Goal: Find specific page/section: Find specific page/section

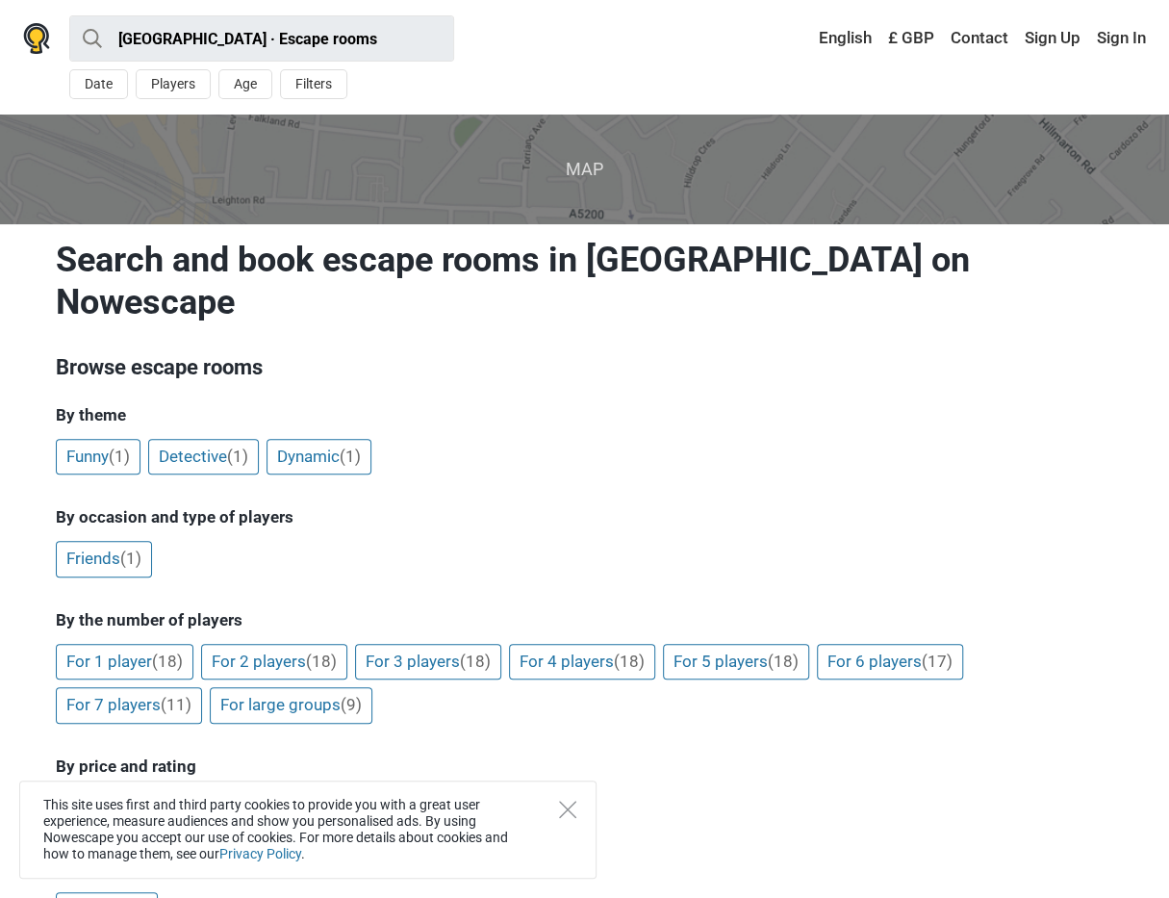
click at [583, 176] on span "Map" at bounding box center [585, 168] width 1200 height 109
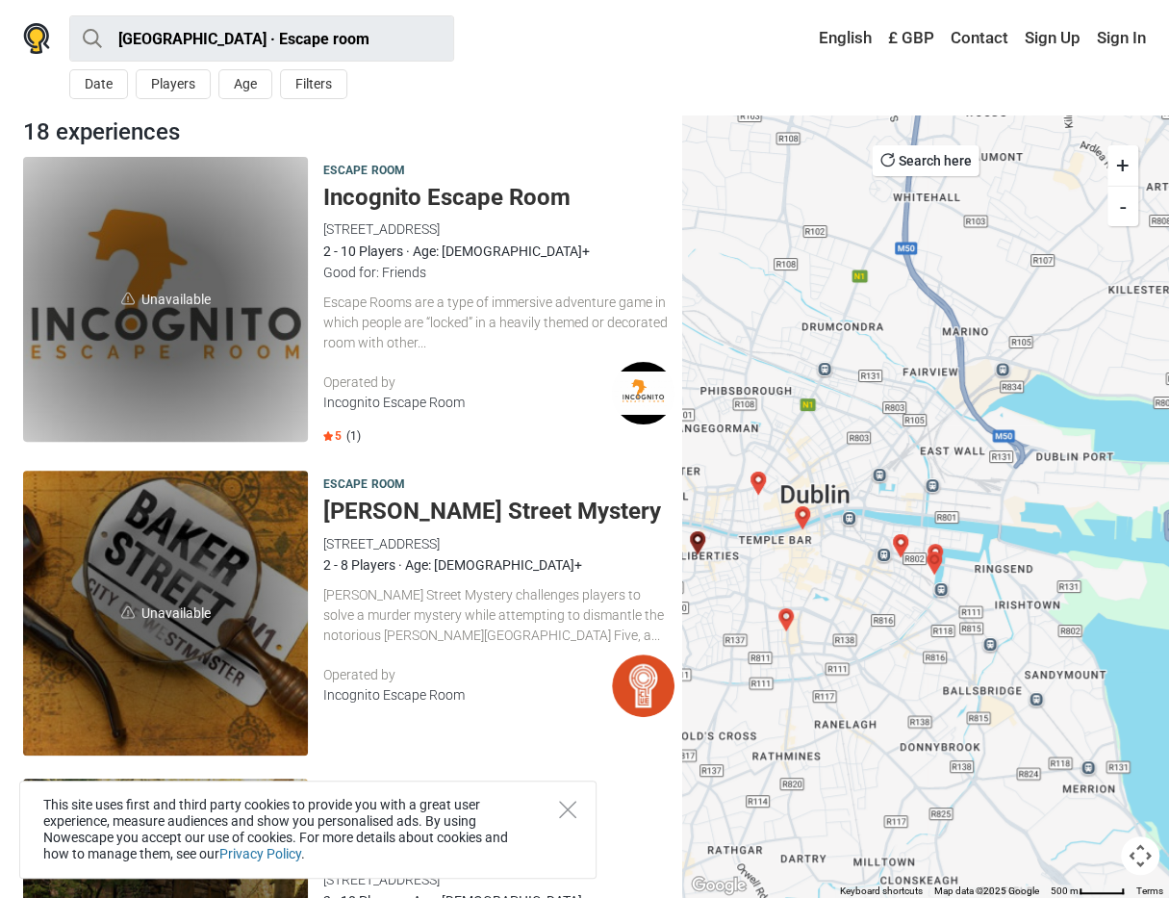
drag, startPoint x: 906, startPoint y: 276, endPoint x: 1065, endPoint y: 554, distance: 320.2
click at [1065, 554] on div at bounding box center [925, 505] width 487 height 783
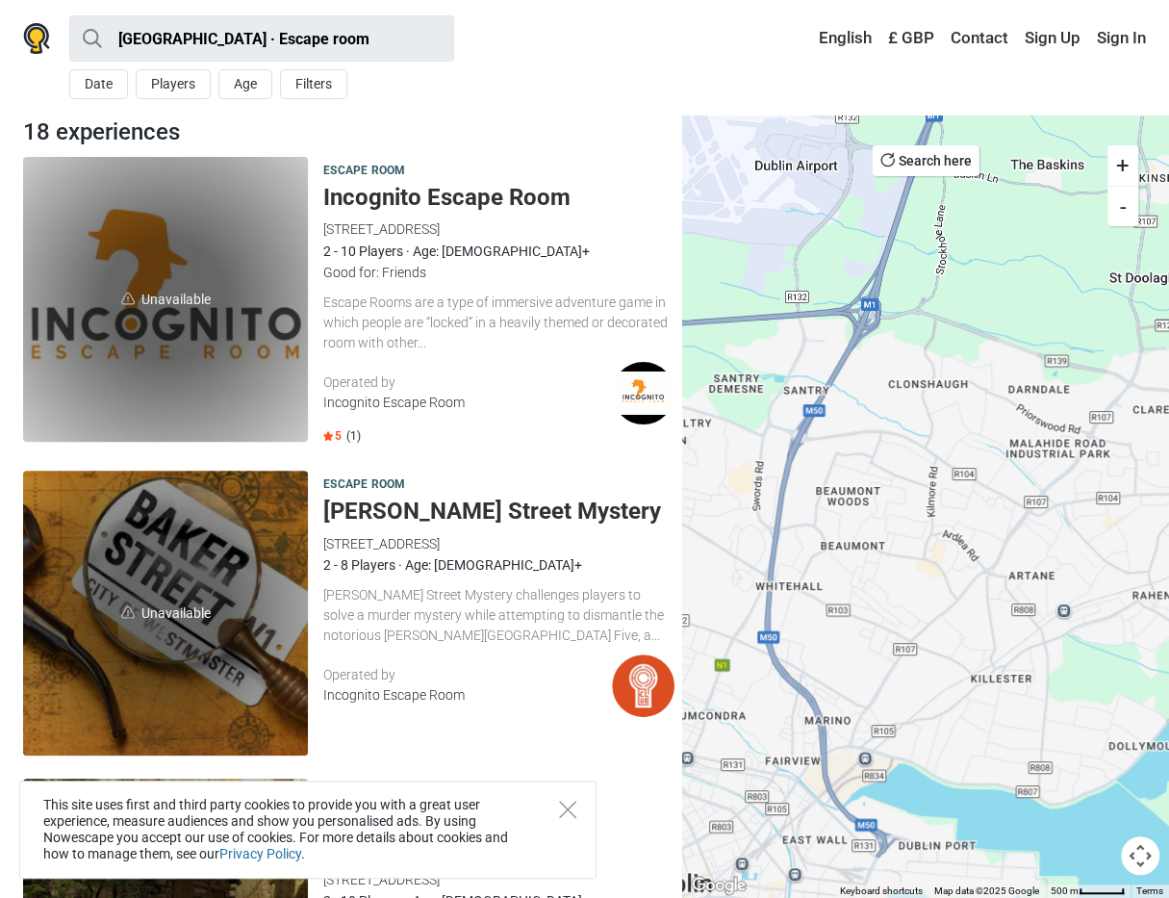
drag, startPoint x: 1010, startPoint y: 386, endPoint x: 865, endPoint y: 786, distance: 425.8
click at [865, 786] on div at bounding box center [925, 505] width 487 height 783
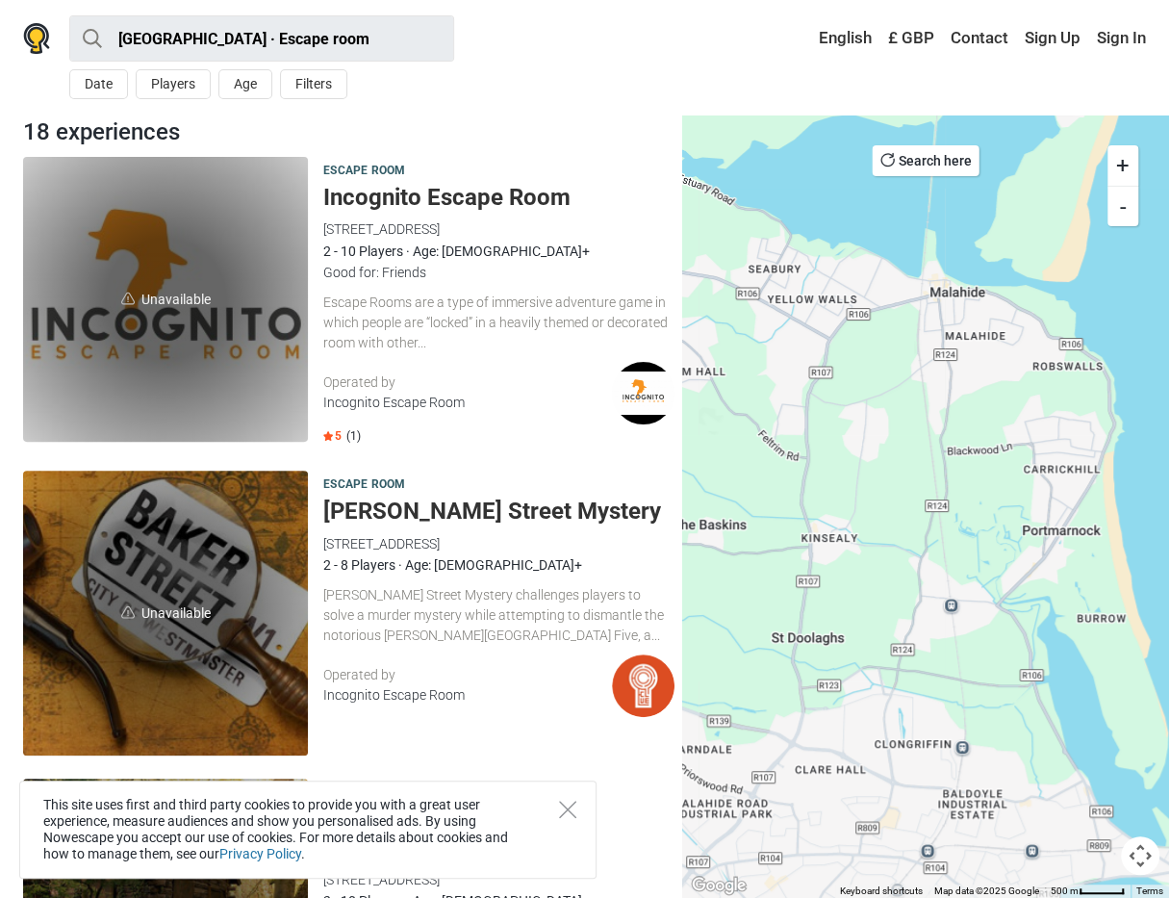
drag, startPoint x: 1000, startPoint y: 490, endPoint x: 666, endPoint y: 859, distance: 497.9
click at [927, 165] on button "Search here" at bounding box center [926, 160] width 107 height 31
